Goal: Task Accomplishment & Management: Complete application form

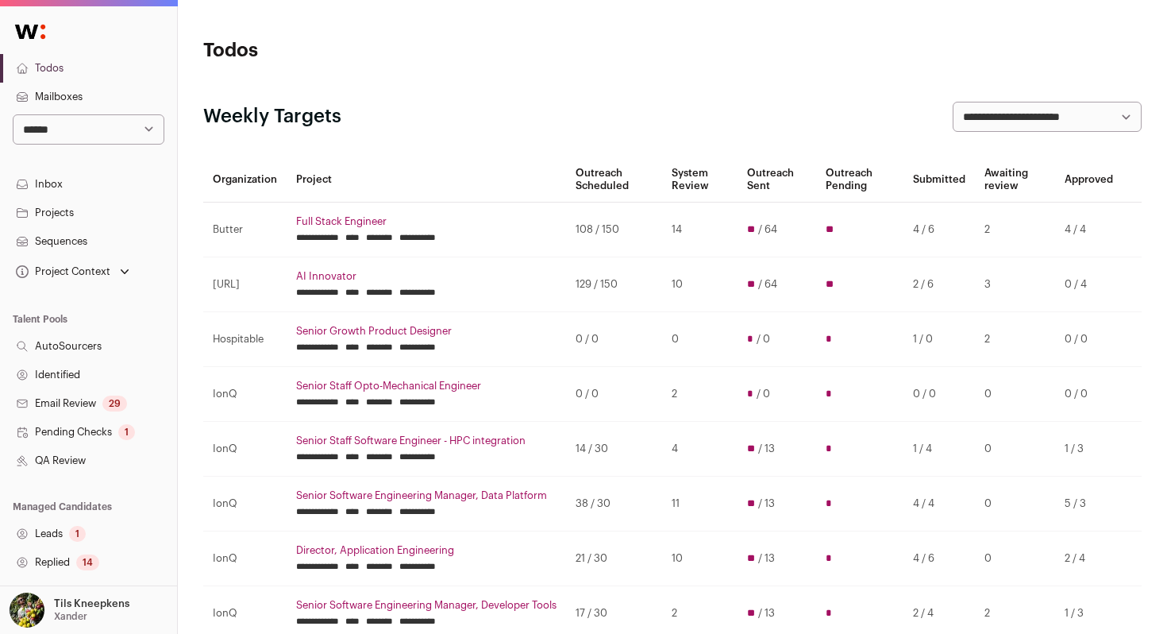
click at [110, 69] on link "Todos" at bounding box center [88, 68] width 177 height 29
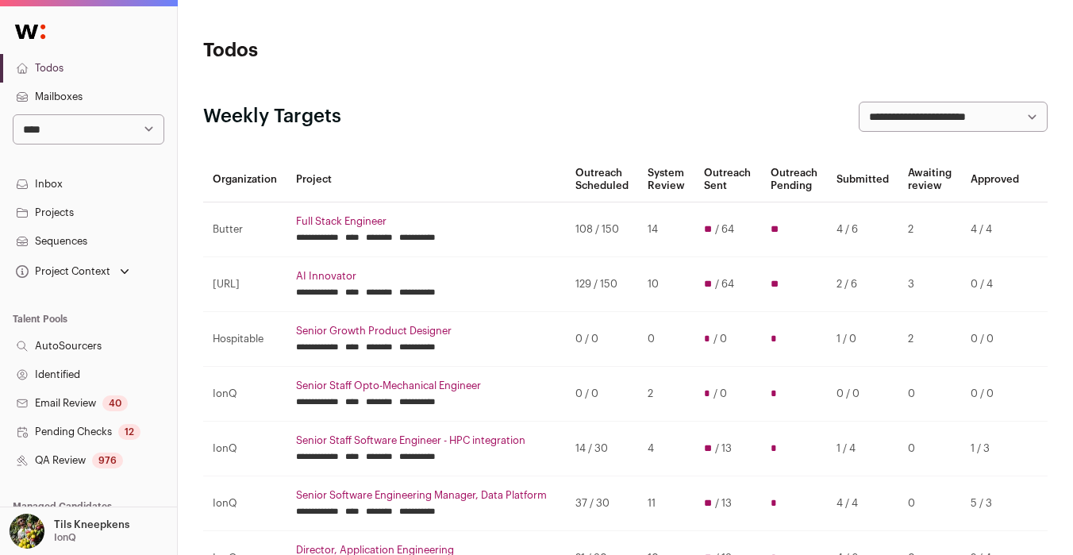
click at [65, 133] on select "**********" at bounding box center [89, 129] width 152 height 30
select select "***"
click at [13, 114] on select "**********" at bounding box center [89, 129] width 152 height 30
click at [87, 210] on link "Projects" at bounding box center [88, 212] width 177 height 29
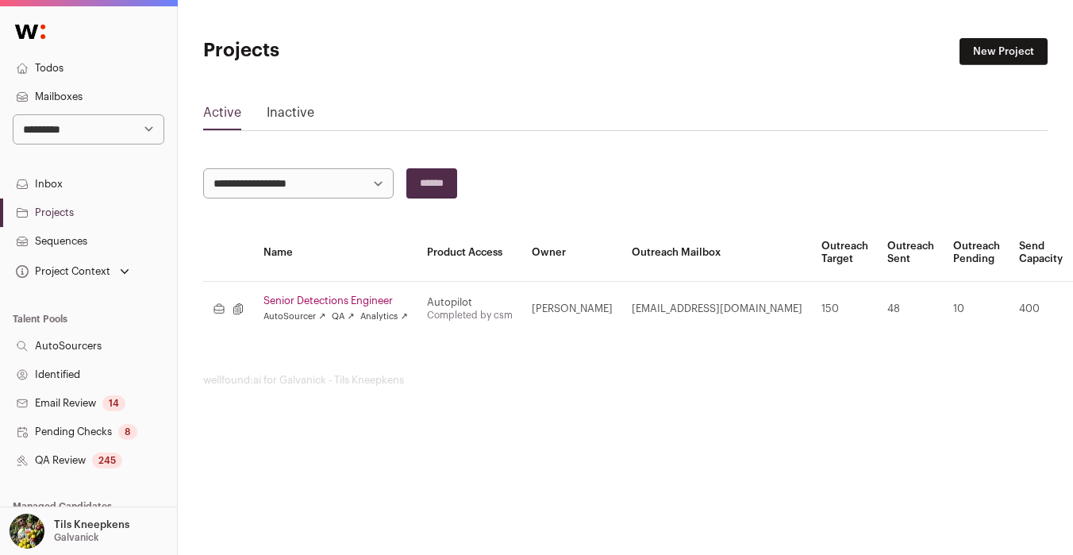
click at [319, 295] on link "Senior Detections Engineer" at bounding box center [336, 301] width 144 height 13
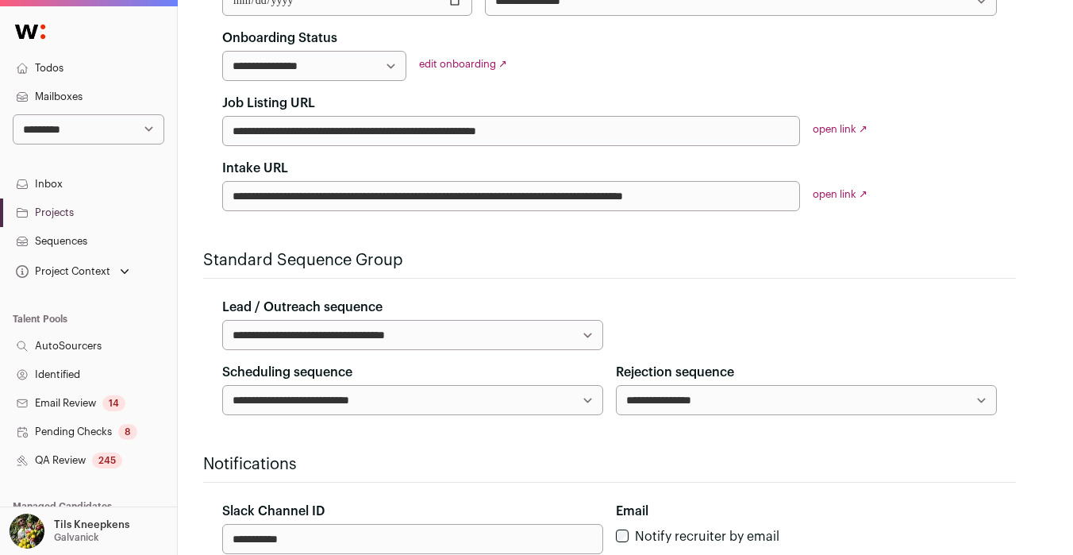
scroll to position [235, 0]
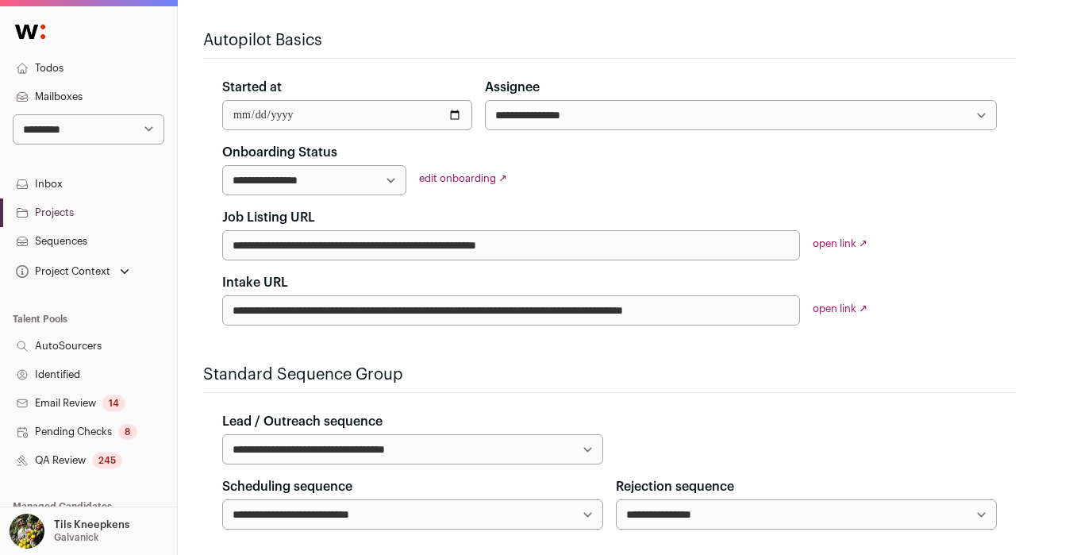
click at [110, 84] on link "Mailboxes" at bounding box center [88, 97] width 177 height 29
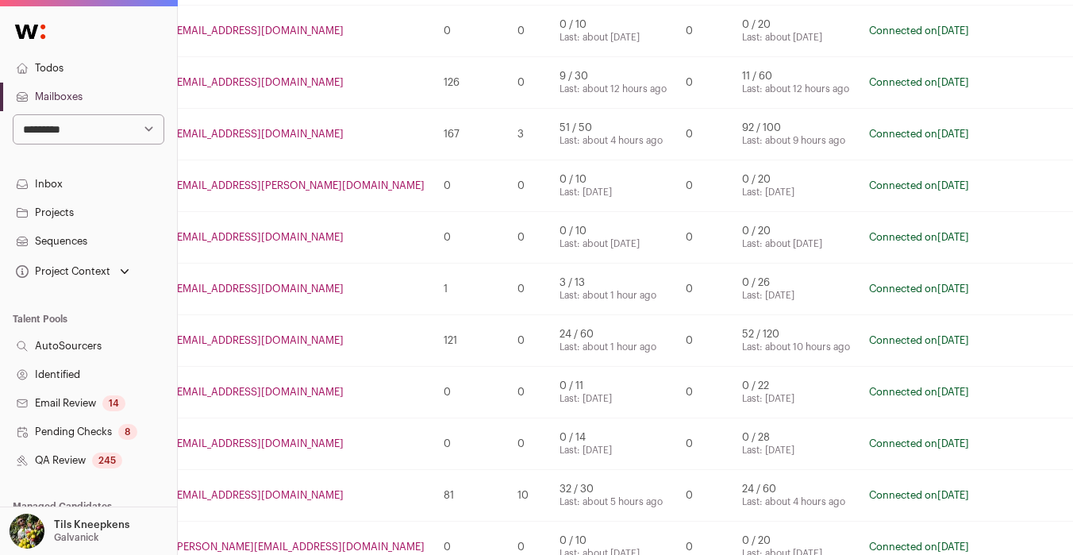
scroll to position [218, 111]
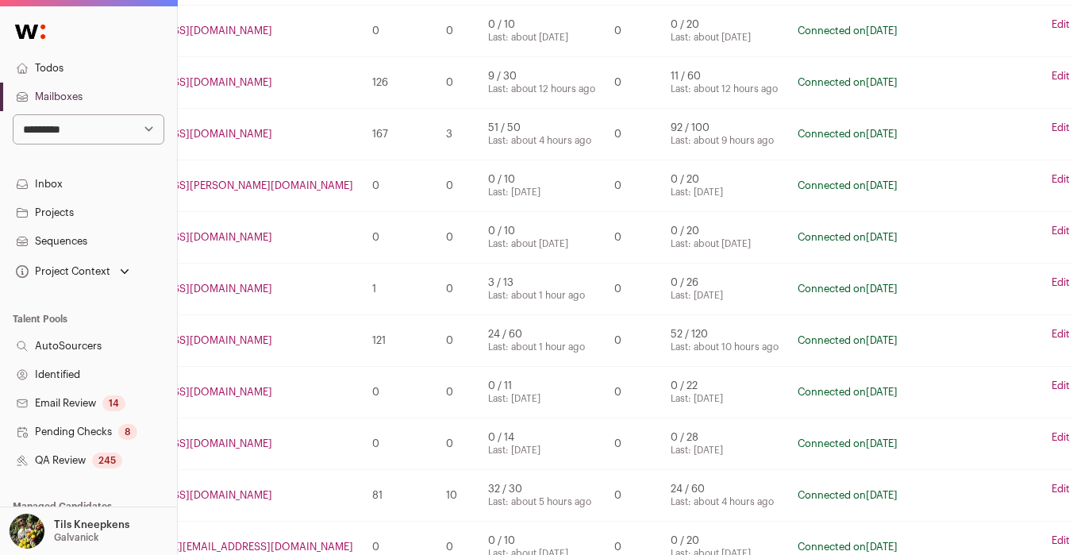
click at [1042, 490] on td "Edit" at bounding box center [1093, 489] width 102 height 38
click at [1052, 489] on link "Edit" at bounding box center [1061, 489] width 18 height 13
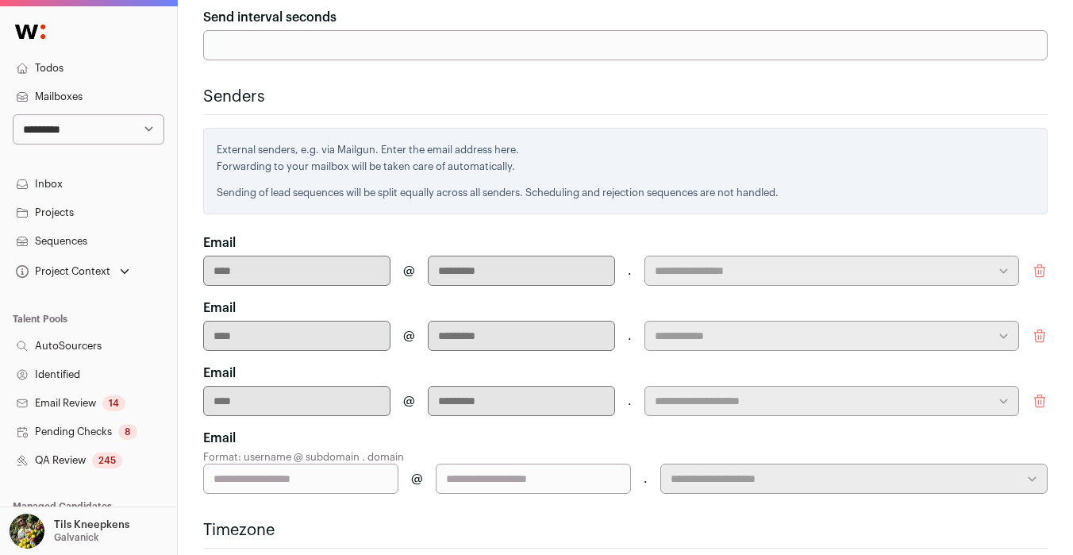
scroll to position [476, 0]
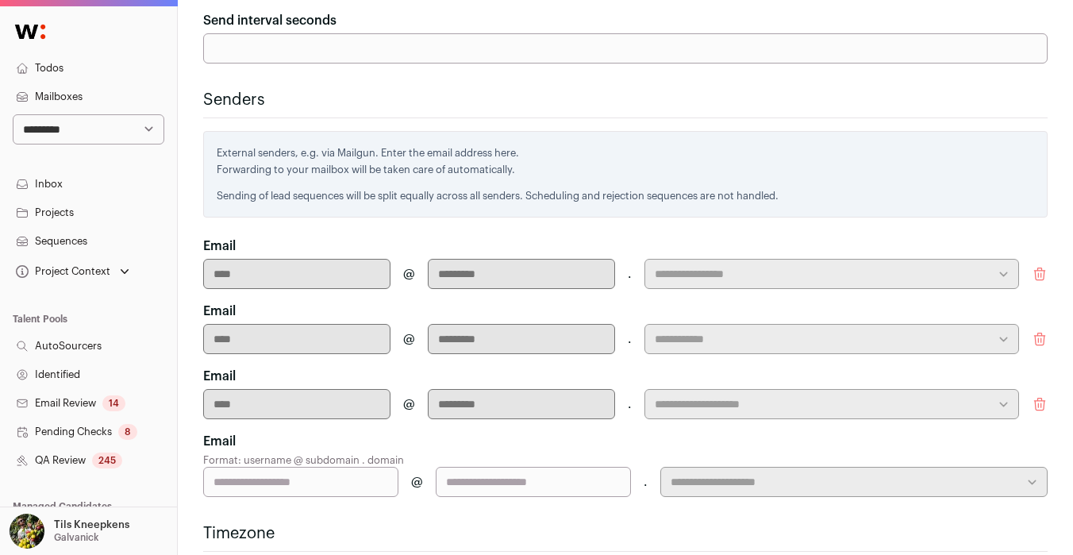
click at [876, 147] on p "External senders, e.g. via Mailgun. Enter the email address here." at bounding box center [626, 152] width 818 height 17
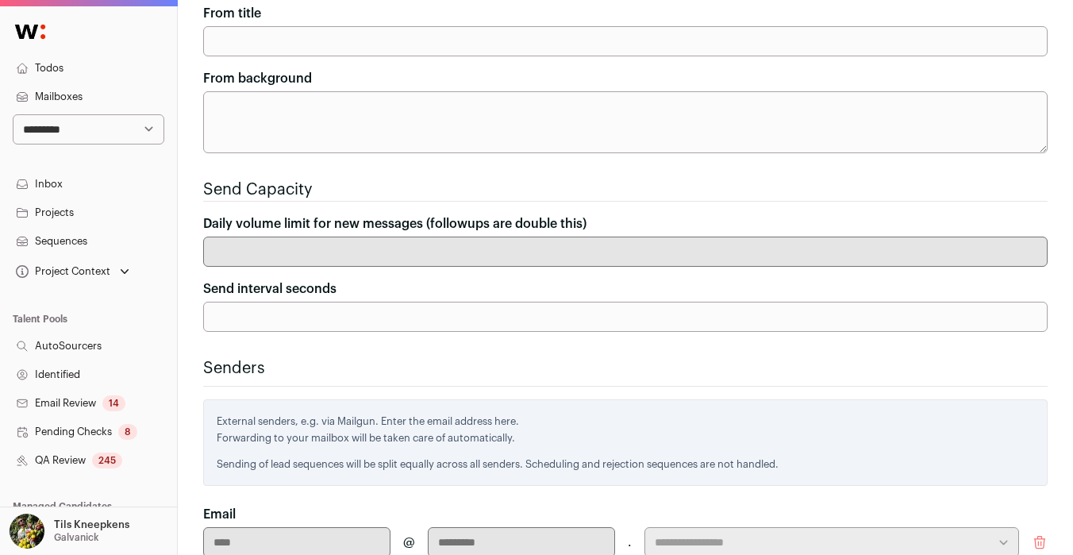
scroll to position [131, 0]
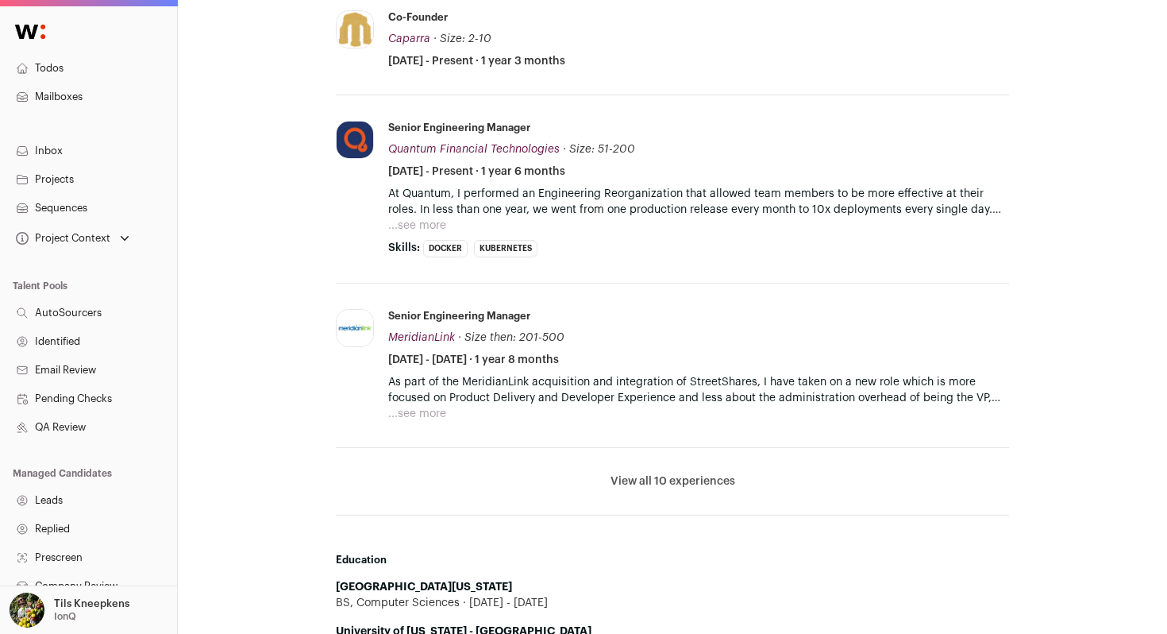
scroll to position [653, 0]
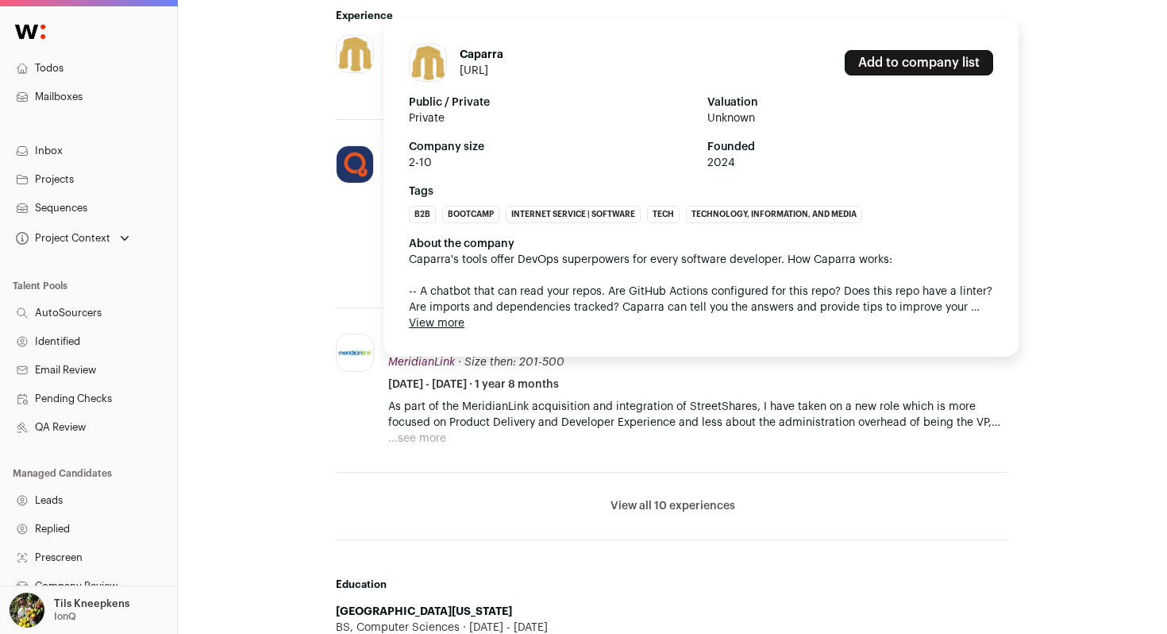
click at [455, 325] on button "View more" at bounding box center [437, 323] width 56 height 16
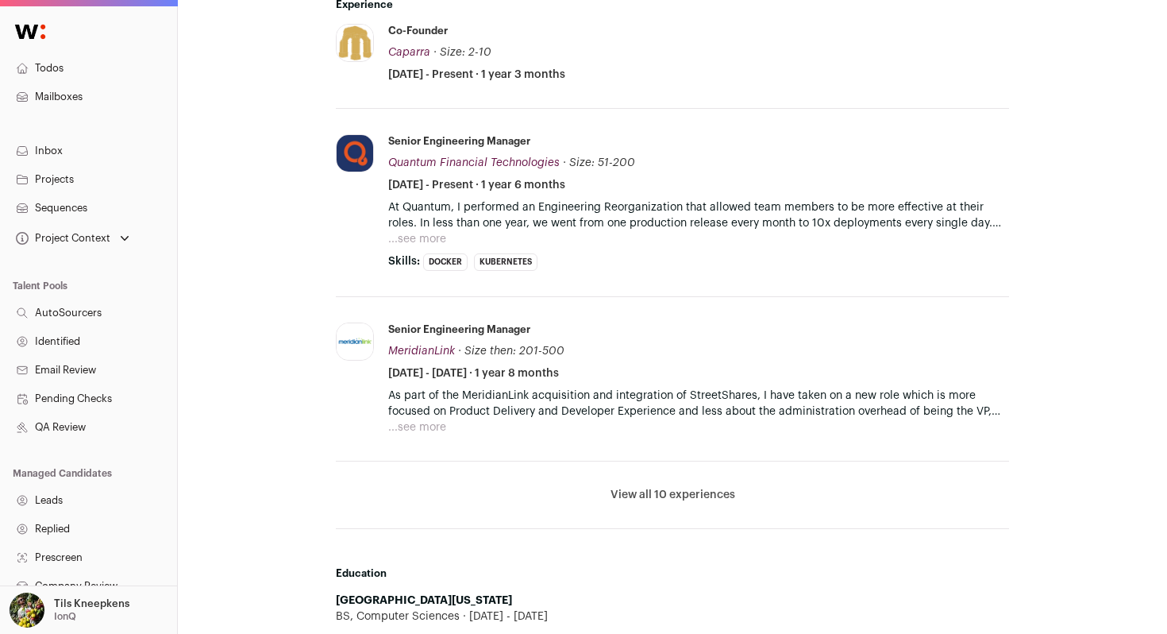
scroll to position [676, 0]
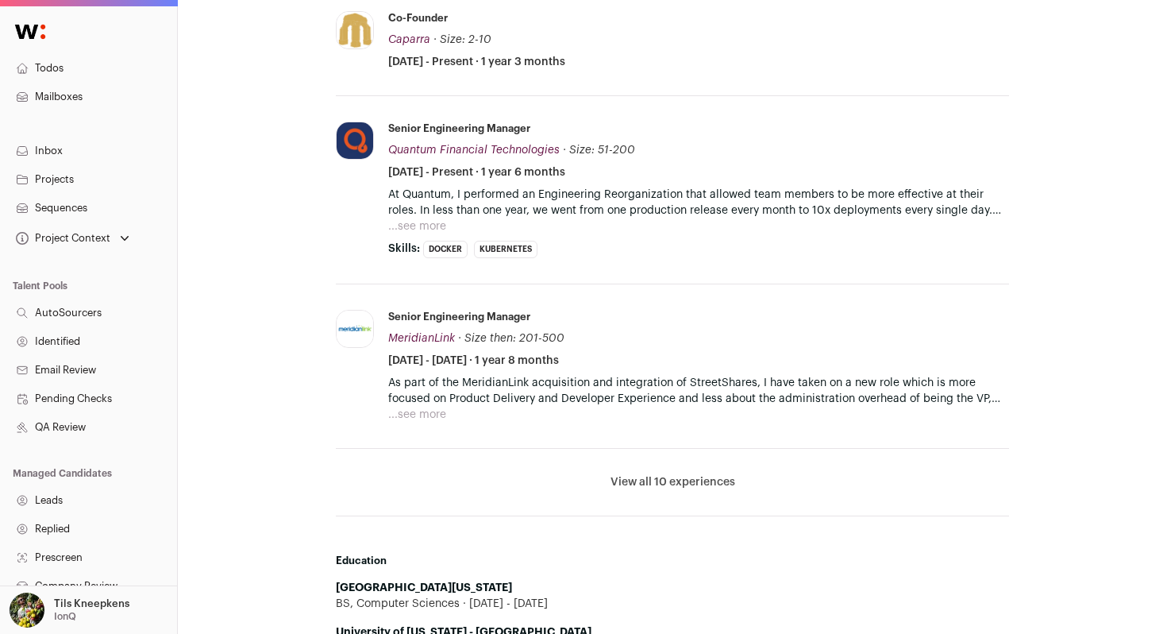
click at [424, 218] on button "...see more" at bounding box center [417, 226] width 58 height 16
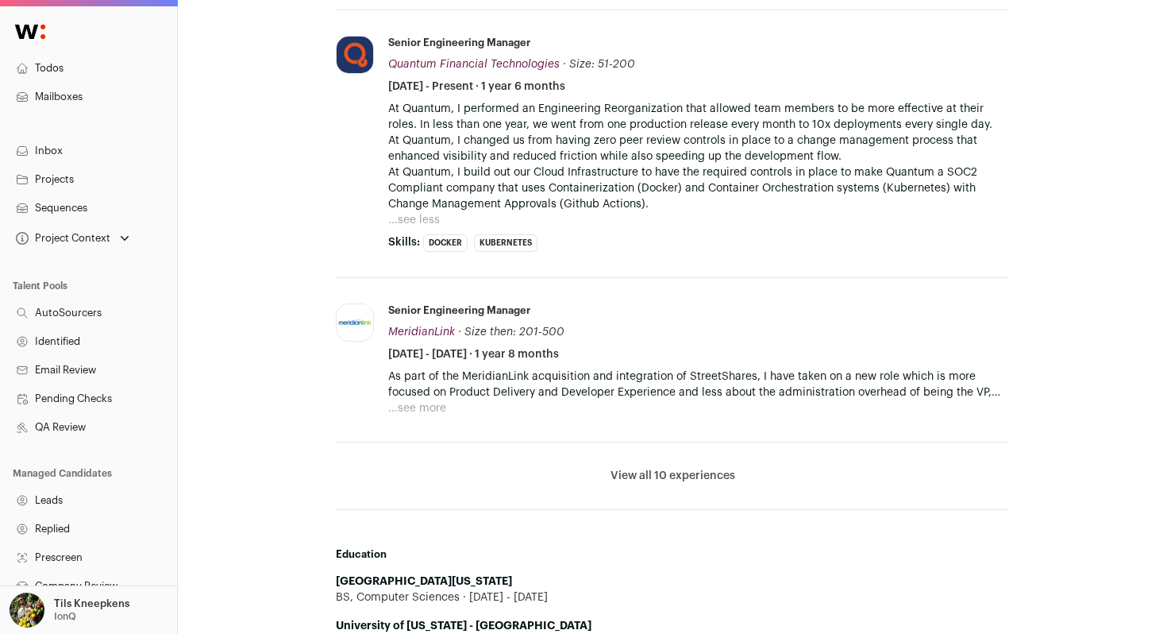
scroll to position [776, 0]
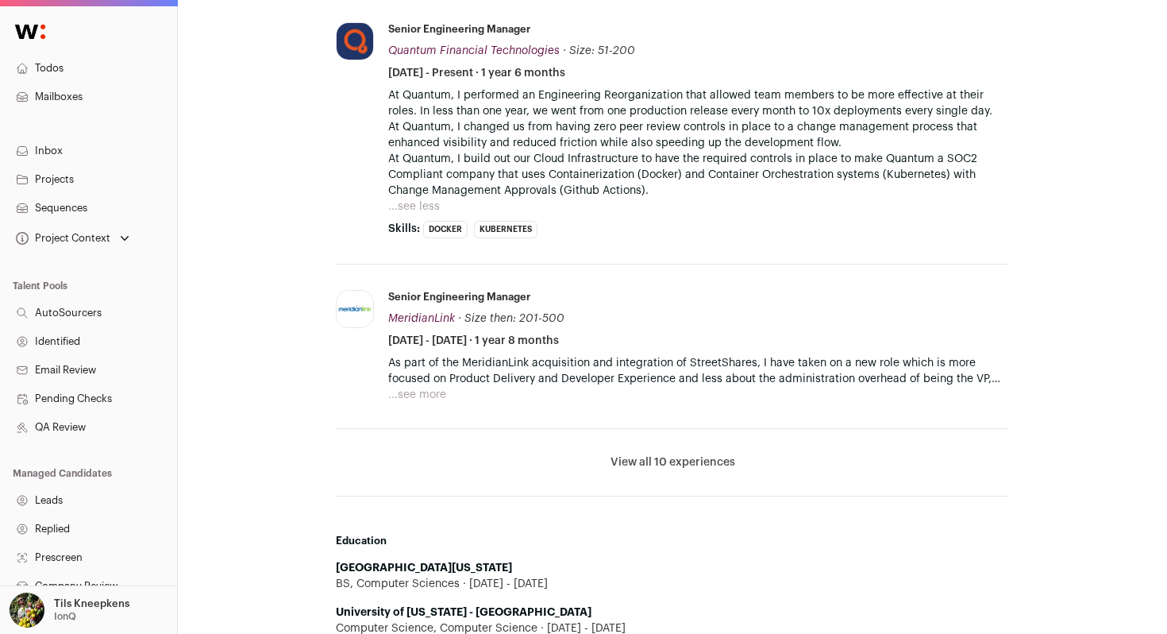
click at [629, 454] on button "View all 10 experiences" at bounding box center [673, 462] width 125 height 16
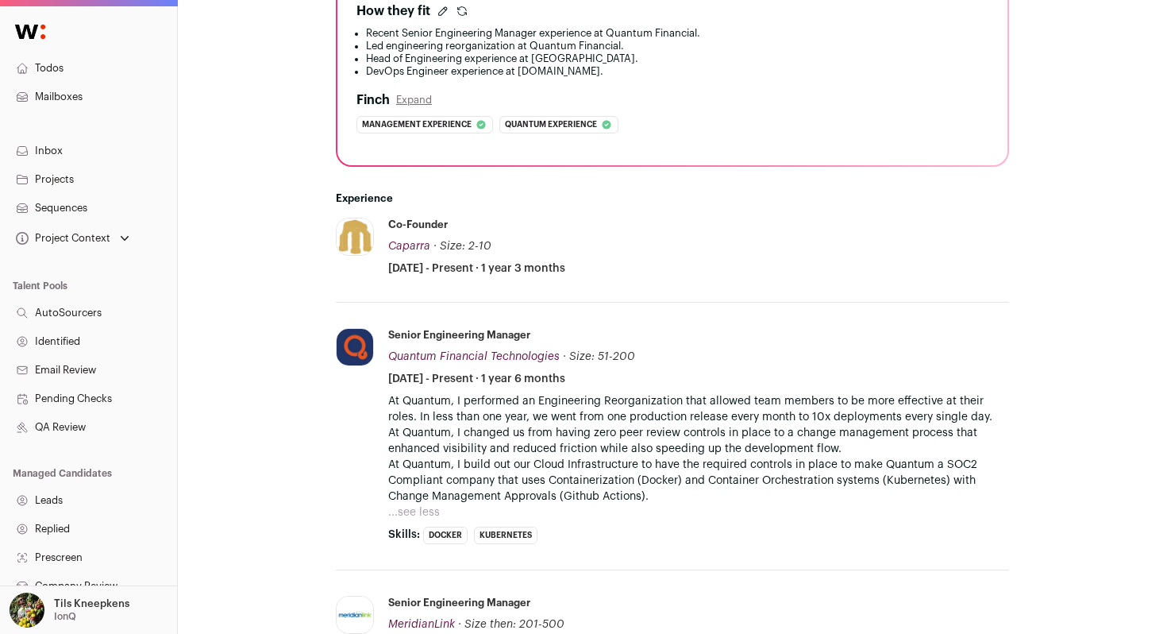
scroll to position [0, 0]
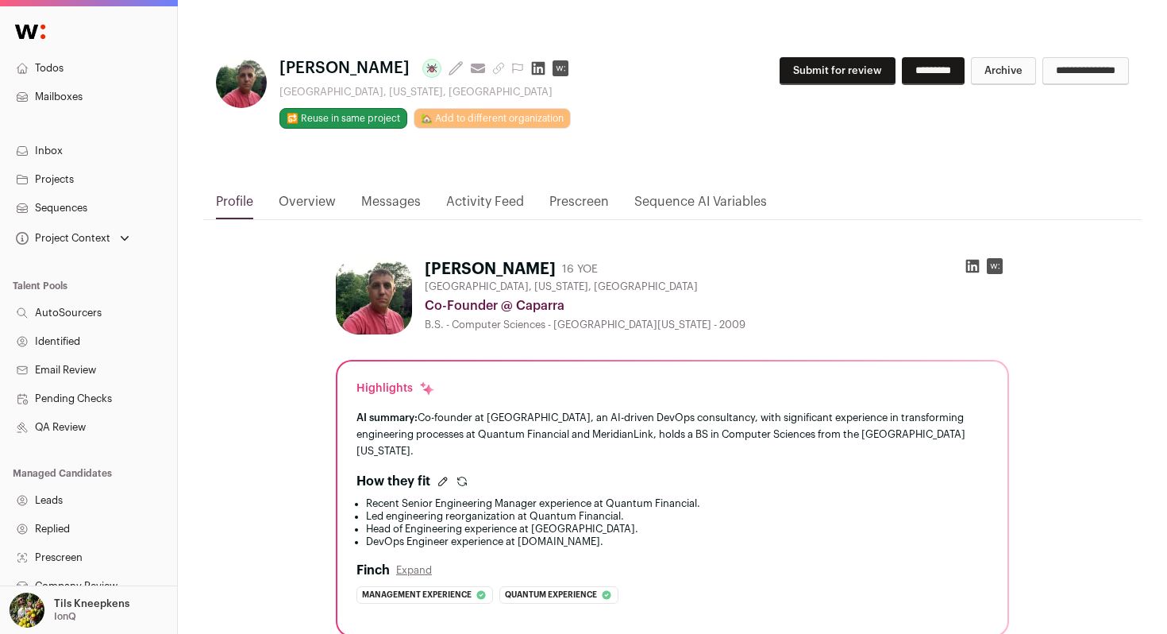
click at [828, 67] on button "Submit for review" at bounding box center [838, 71] width 116 height 28
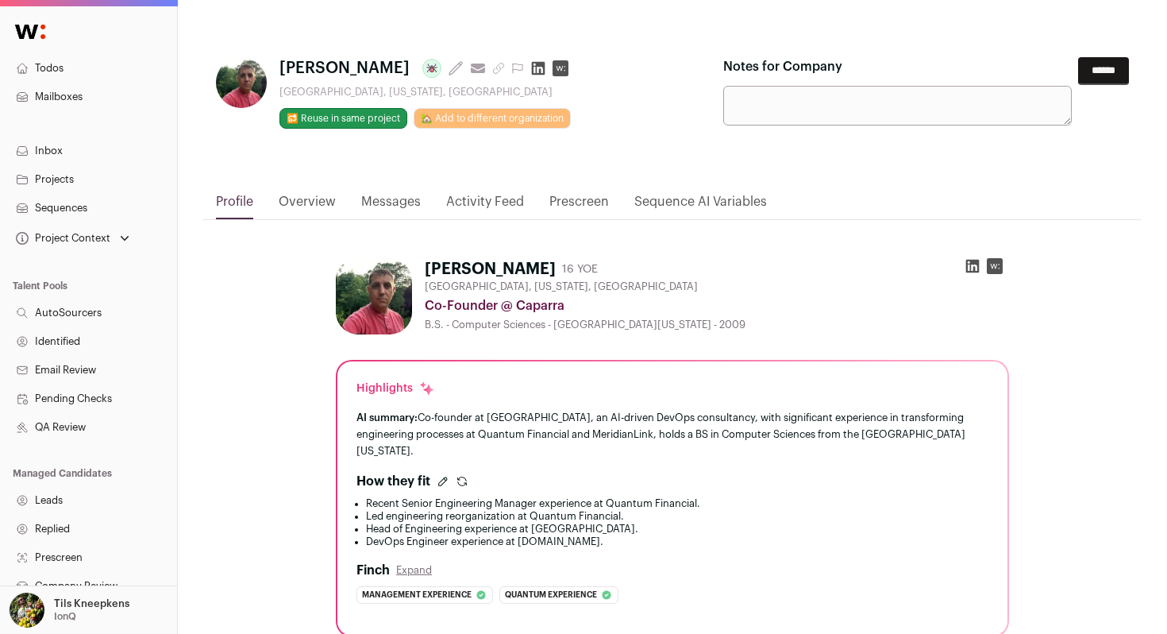
click at [1096, 74] on input "******" at bounding box center [1103, 71] width 51 height 28
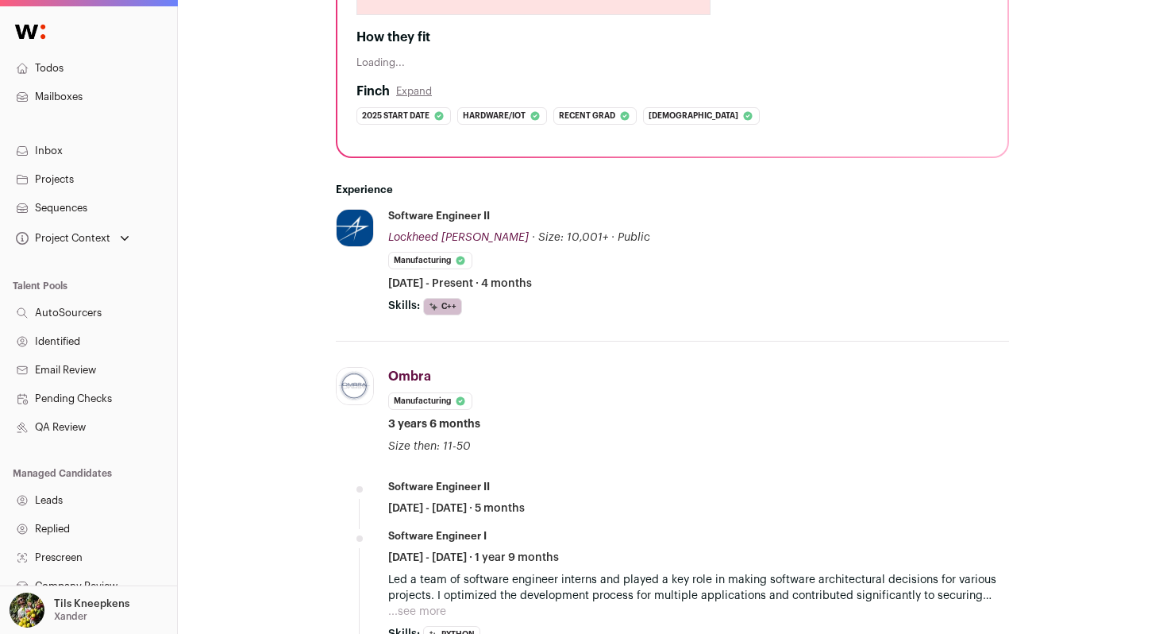
scroll to position [416, 0]
